Goal: Task Accomplishment & Management: Manage account settings

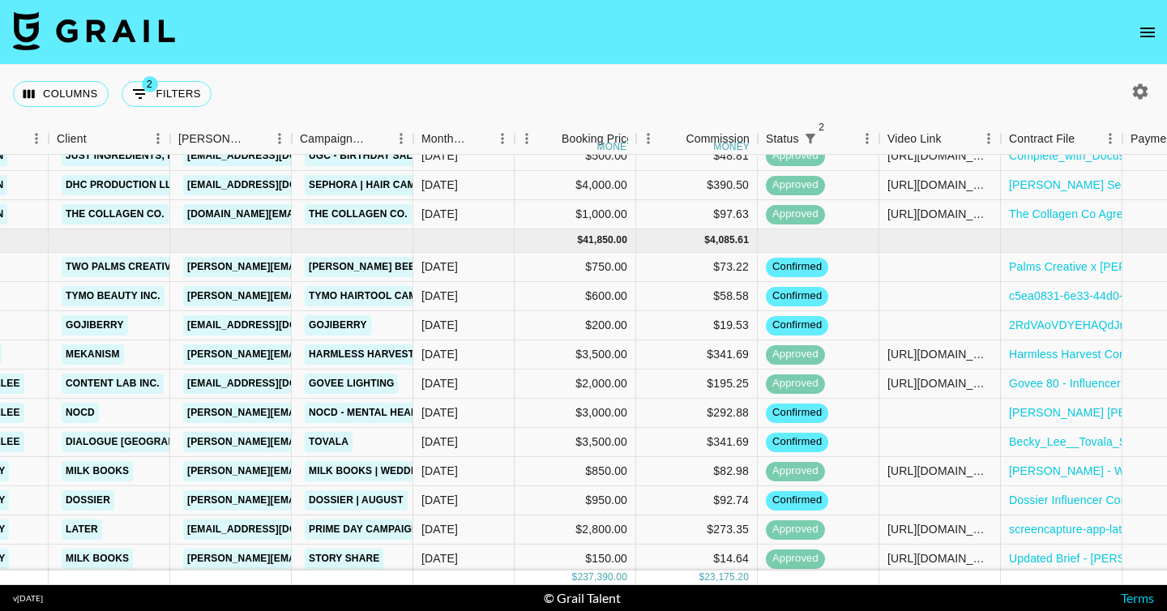
scroll to position [1397, 0]
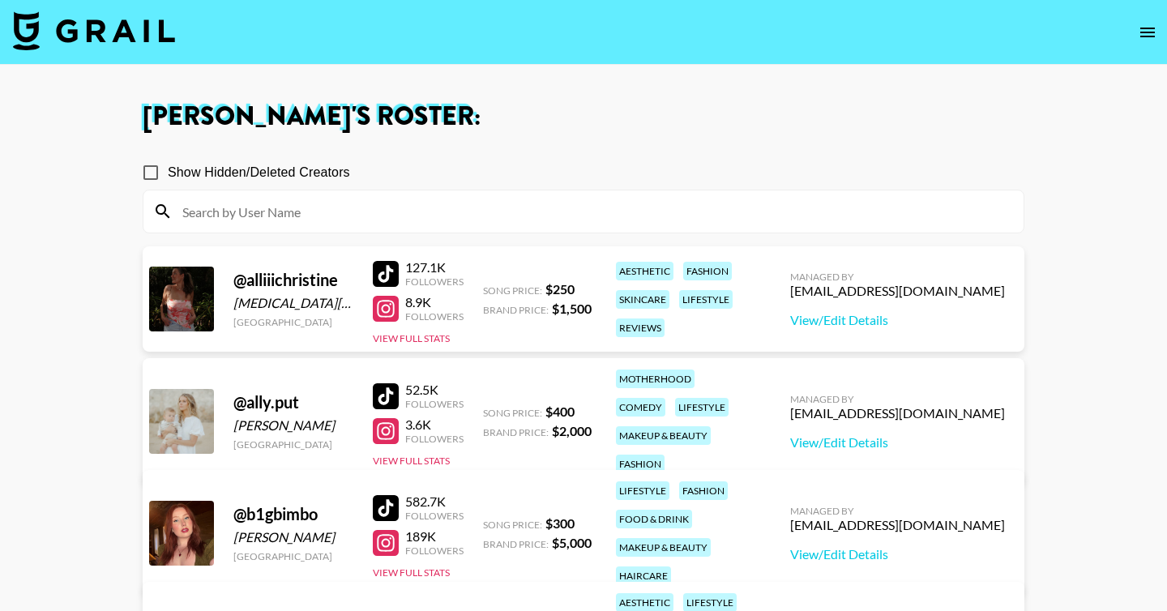
click at [1142, 33] on icon "open drawer" at bounding box center [1147, 32] width 19 height 19
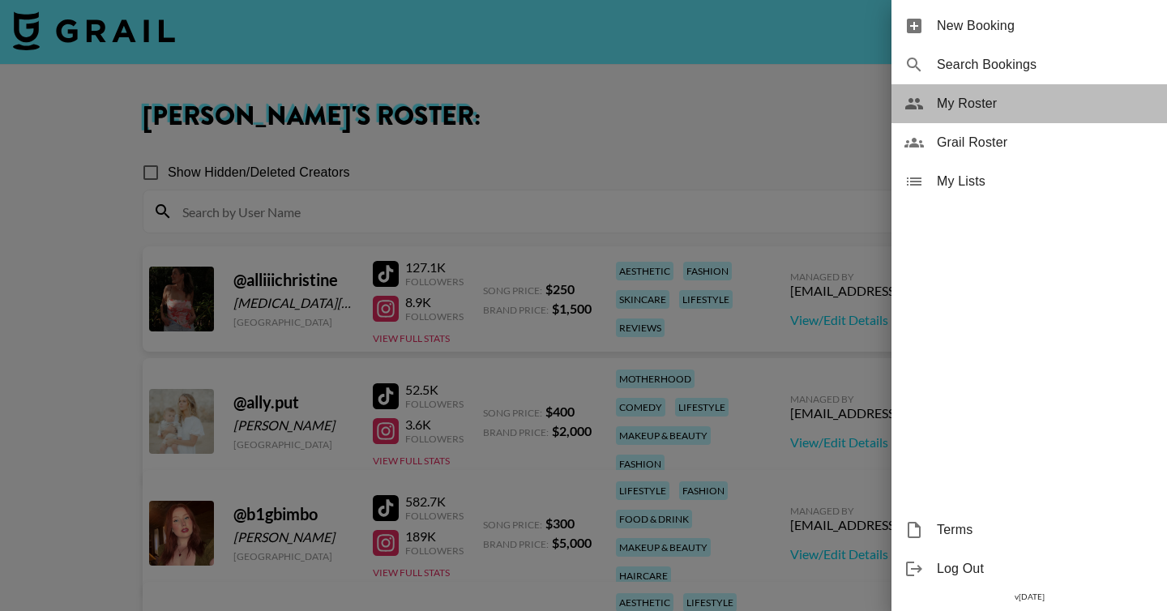
click at [992, 105] on span "My Roster" at bounding box center [1045, 103] width 217 height 19
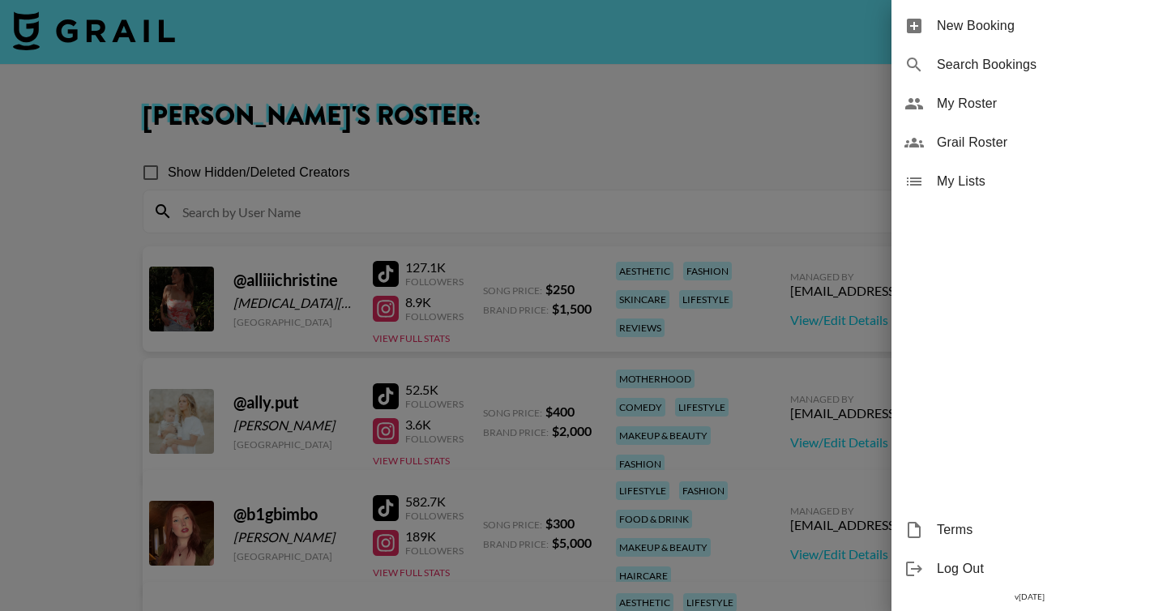
click at [581, 147] on div at bounding box center [583, 305] width 1167 height 611
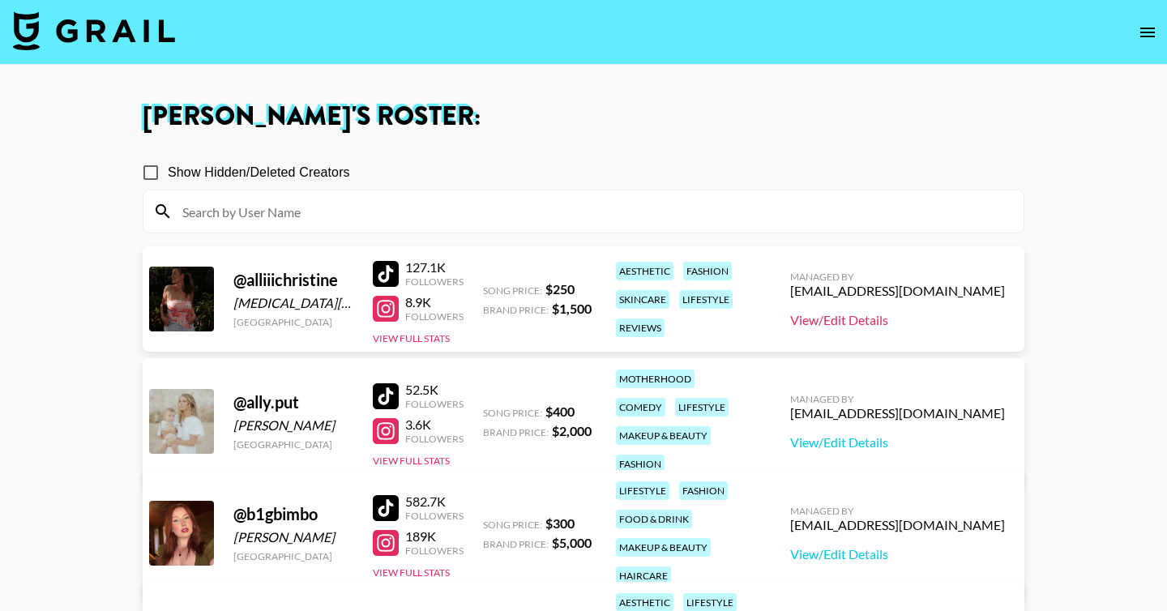
click at [908, 319] on link "View/Edit Details" at bounding box center [897, 320] width 215 height 16
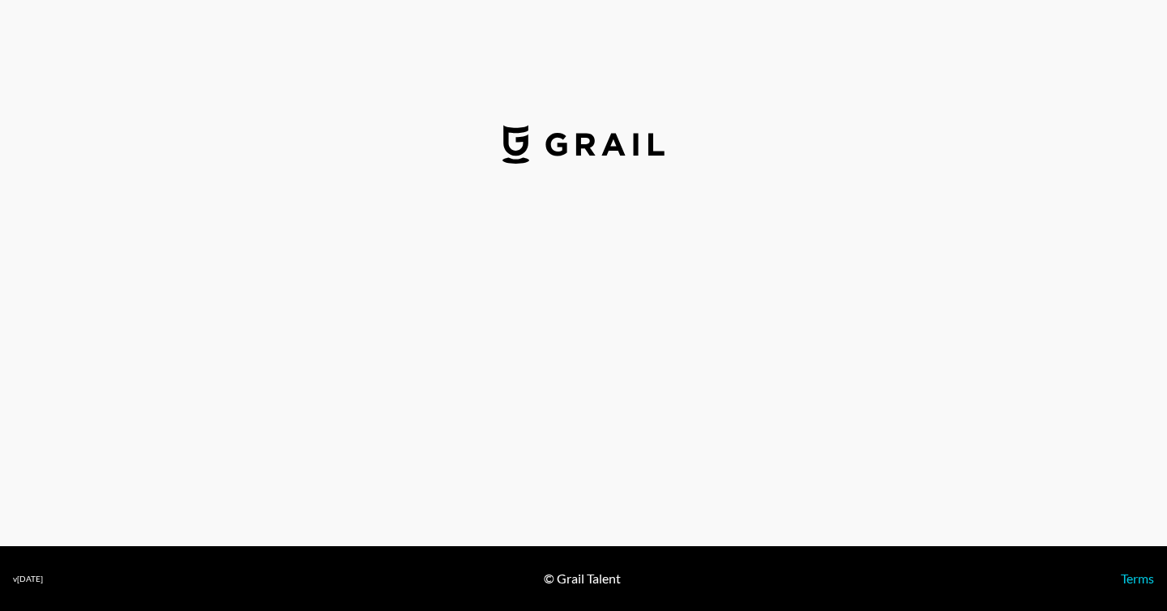
select select "USD"
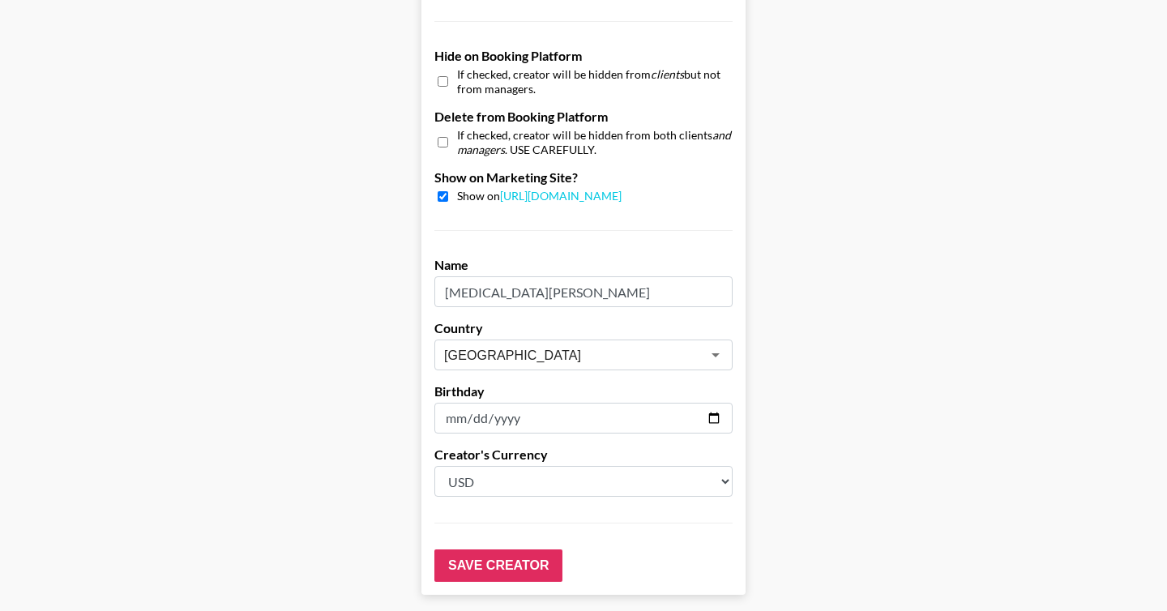
scroll to position [1510, 0]
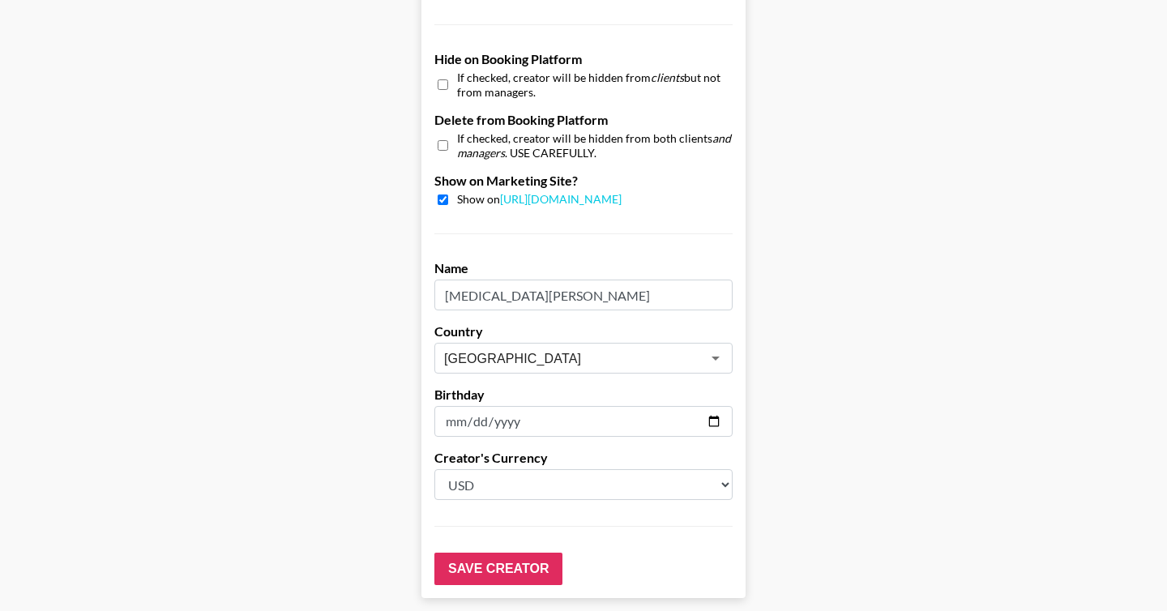
click at [443, 199] on input "checkbox" at bounding box center [443, 200] width 11 height 11
checkbox input "false"
click at [440, 82] on input "checkbox" at bounding box center [443, 85] width 11 height 24
checkbox input "true"
click at [516, 567] on input "Save Creator" at bounding box center [499, 569] width 128 height 32
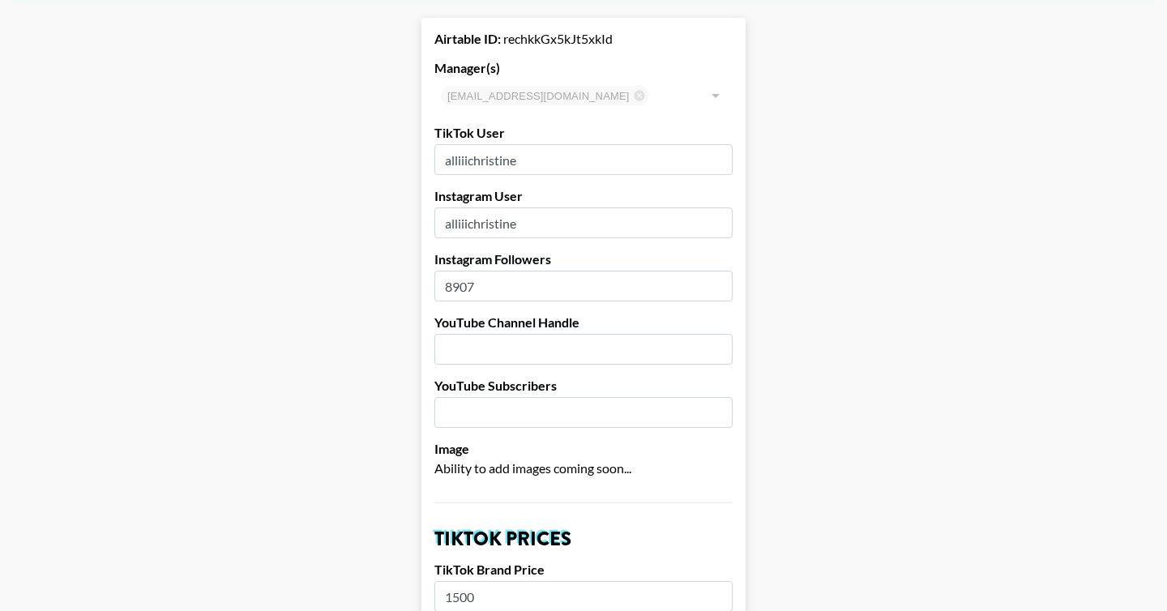
scroll to position [0, 0]
